Goal: Register for event/course

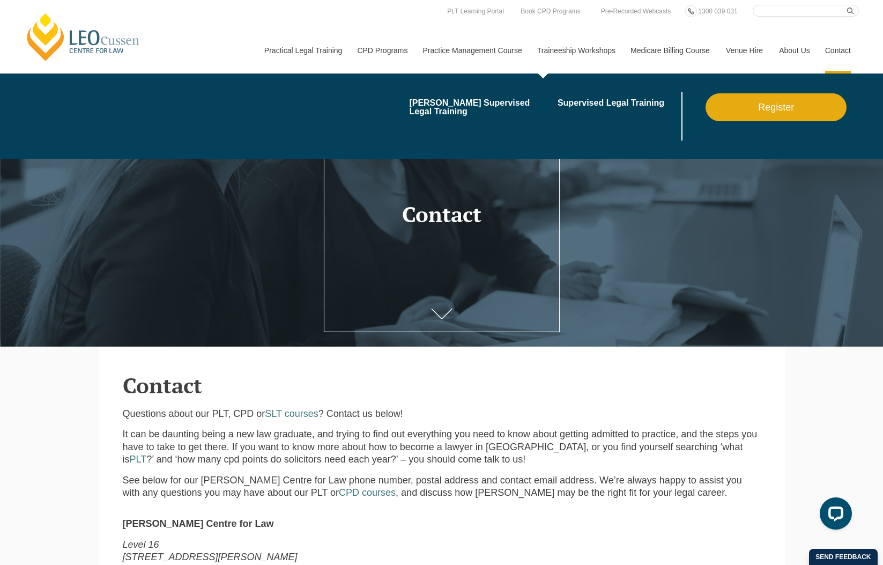
click at [590, 52] on link "Traineeship Workshops" at bounding box center [575, 50] width 93 height 46
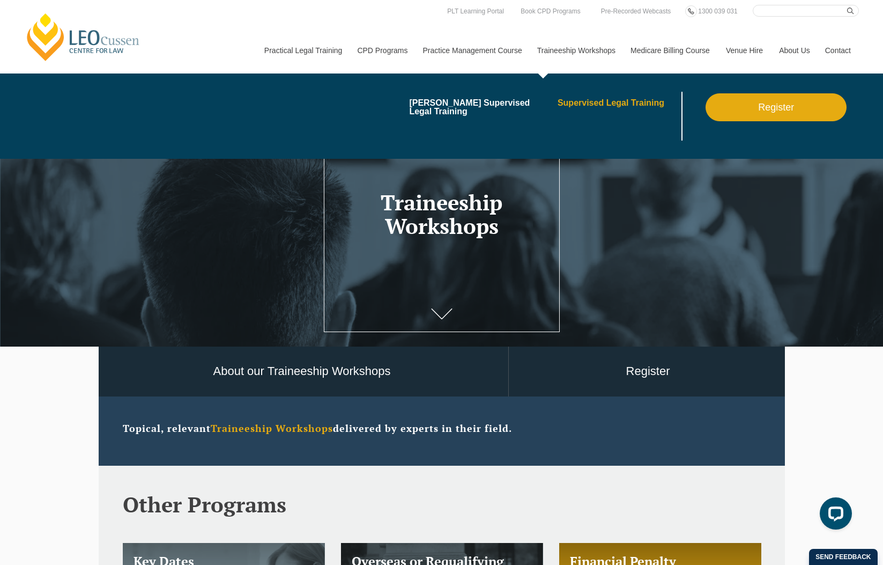
click at [616, 101] on link "Supervised Legal Training" at bounding box center [619, 103] width 122 height 9
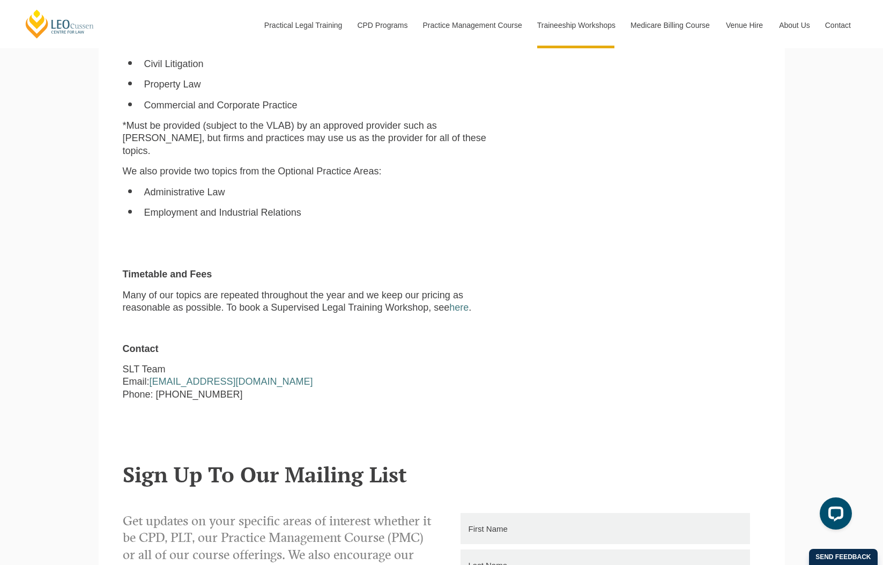
scroll to position [912, 0]
click at [469, 301] on link "here" at bounding box center [458, 306] width 19 height 11
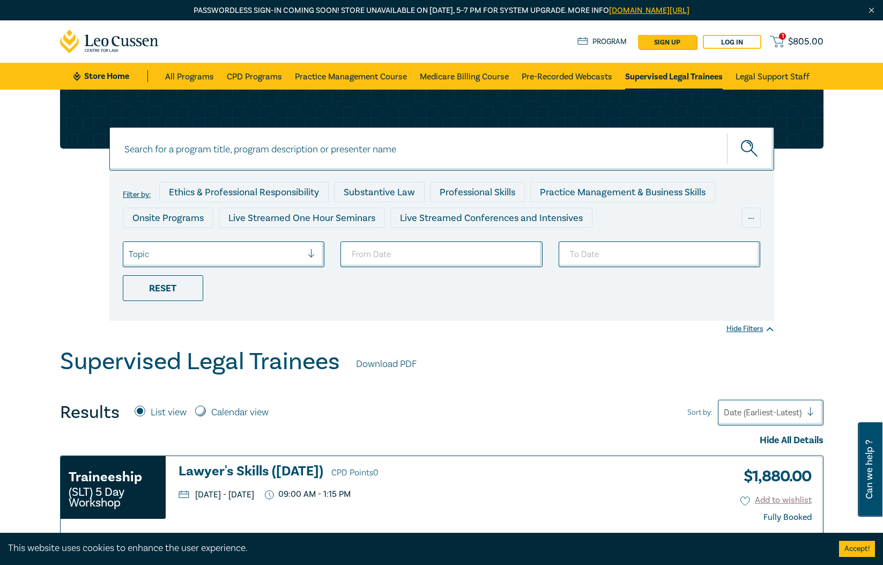
drag, startPoint x: 228, startPoint y: 404, endPoint x: 229, endPoint y: 411, distance: 6.5
click at [228, 404] on div "Results List view Calendar view" at bounding box center [168, 412] width 217 height 21
click at [231, 411] on label "Calendar view" at bounding box center [239, 412] width 57 height 14
click at [206, 411] on input "Calendar view" at bounding box center [200, 410] width 11 height 11
radio input "true"
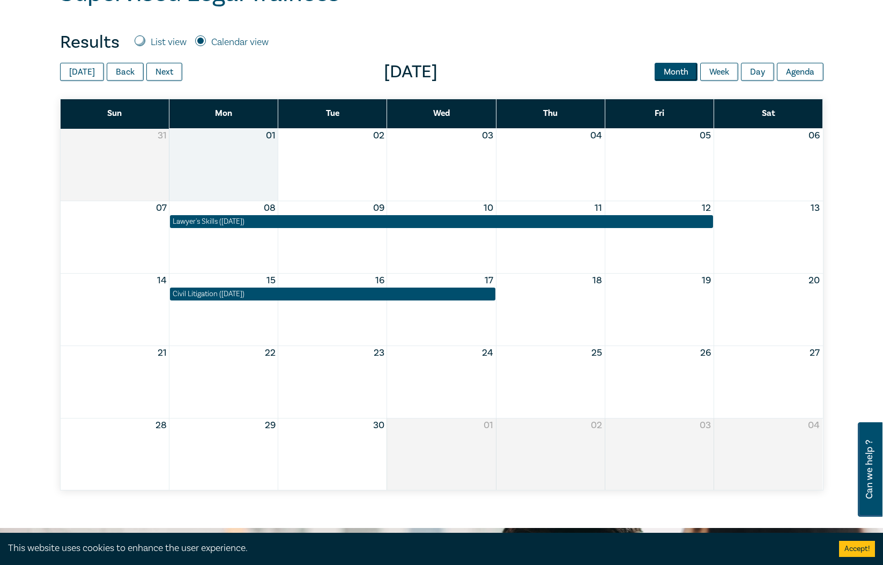
scroll to position [375, 0]
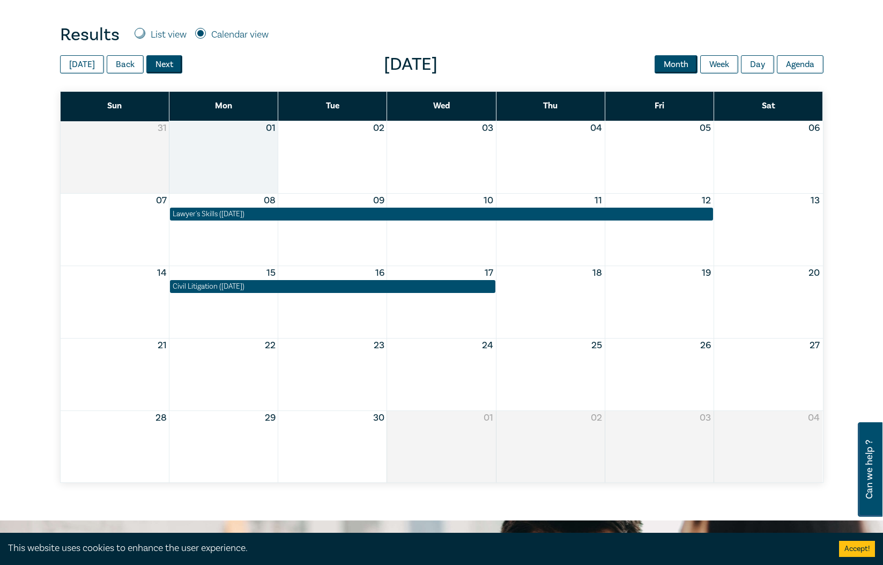
click at [166, 68] on button "Next" at bounding box center [164, 64] width 36 height 18
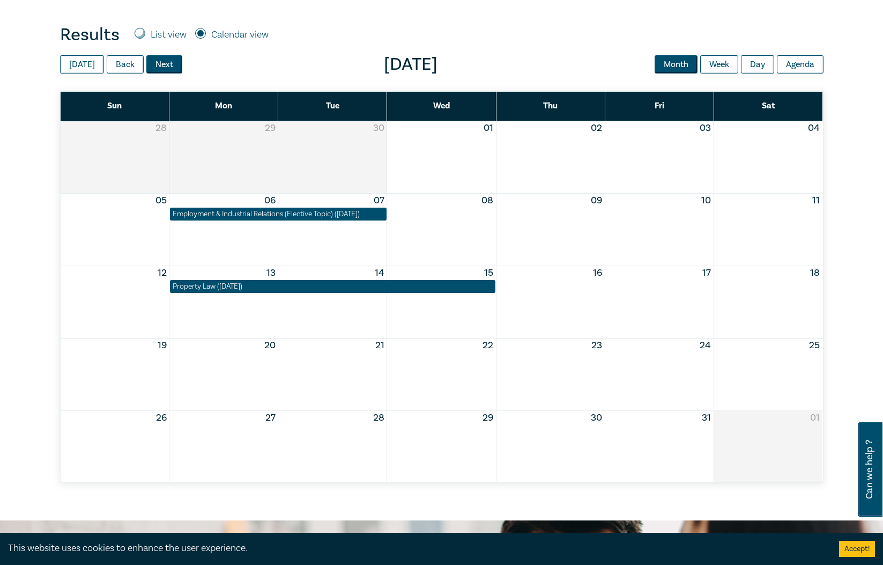
click at [171, 55] on button "Next" at bounding box center [164, 64] width 36 height 18
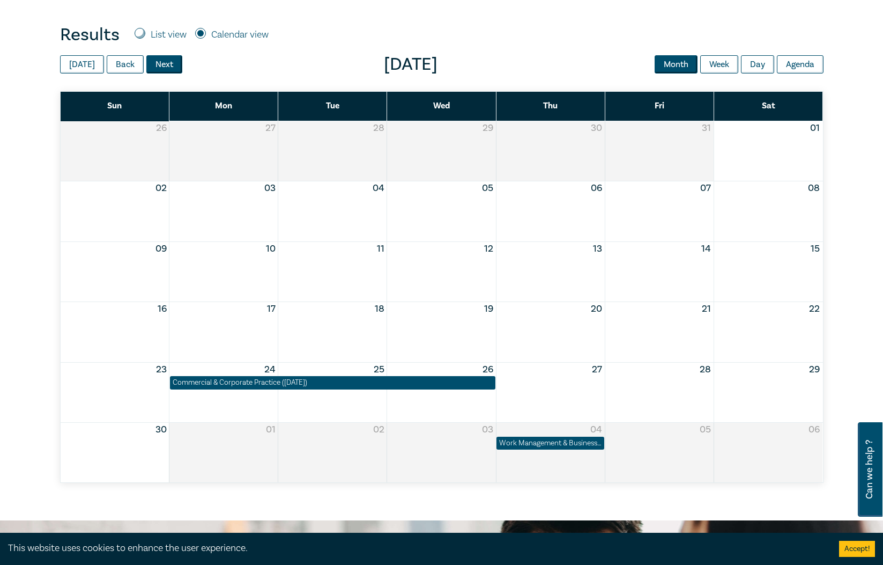
click at [164, 61] on button "Next" at bounding box center [164, 64] width 36 height 18
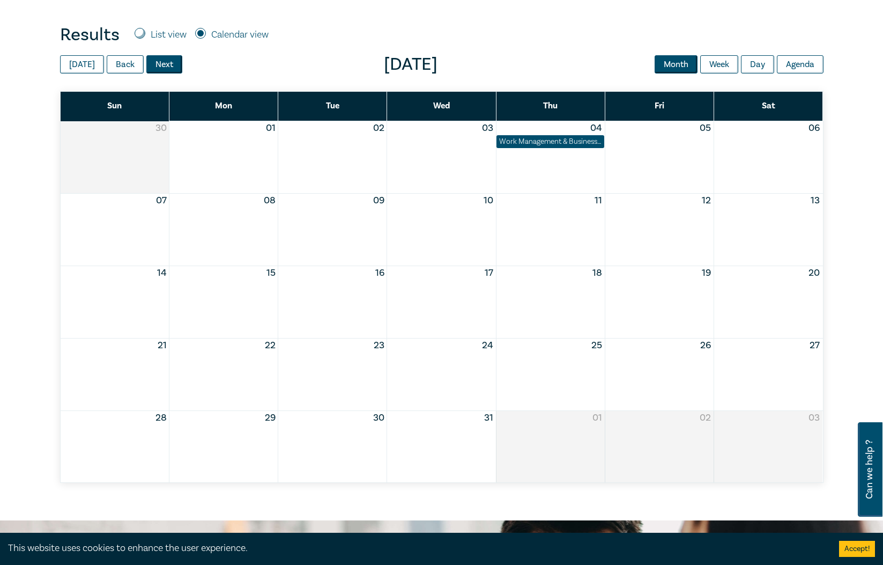
click at [164, 61] on button "Next" at bounding box center [164, 64] width 36 height 18
